Goal: Transaction & Acquisition: Purchase product/service

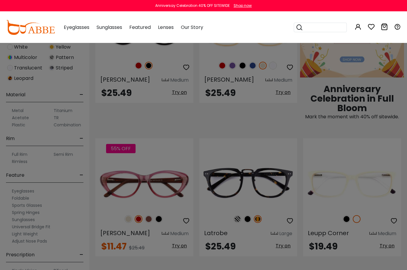
scroll to position [231, 0]
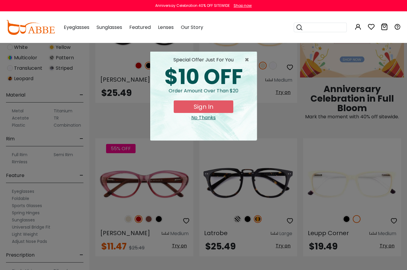
click at [250, 61] on span "×" at bounding box center [248, 59] width 7 height 7
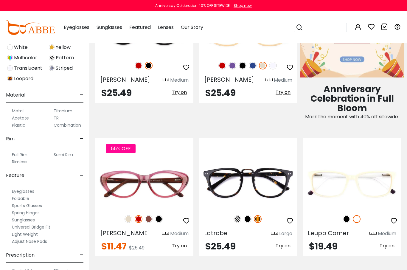
click at [35, 270] on label "Single Vision" at bounding box center [24, 271] width 25 height 7
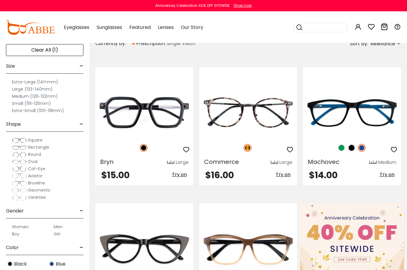
scroll to position [56, 0]
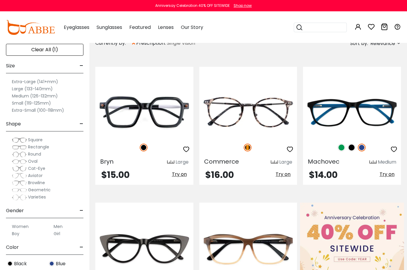
click at [55, 96] on label "Medium (126-132mm)" at bounding box center [35, 95] width 46 height 7
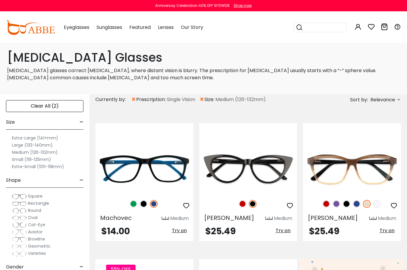
click at [50, 154] on label "Medium (126-132mm)" at bounding box center [35, 152] width 46 height 7
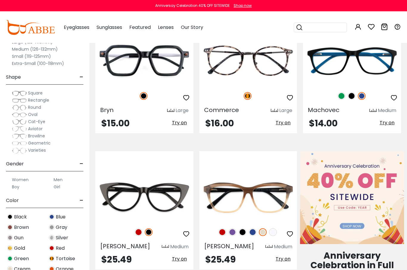
scroll to position [109, 0]
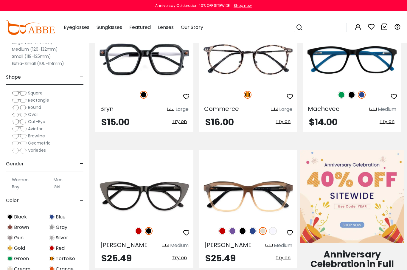
click at [0, 0] on img at bounding box center [0, 0] width 0 height 0
